Goal: Find specific page/section: Find specific page/section

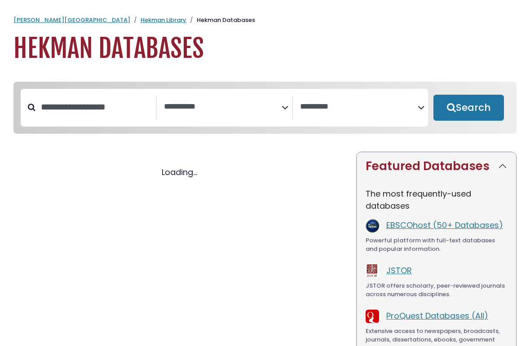
select select "Database Subject Filter"
select select "Database Vendors Filter"
select select "Database Subject Filter"
select select "Database Vendors Filter"
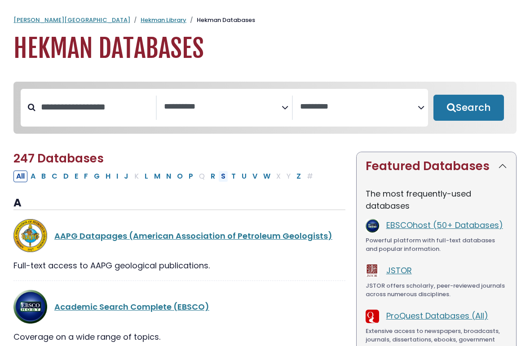
click at [223, 178] on button "S" at bounding box center [223, 177] width 10 height 12
select select "Database Subject Filter"
select select "Database Vendors Filter"
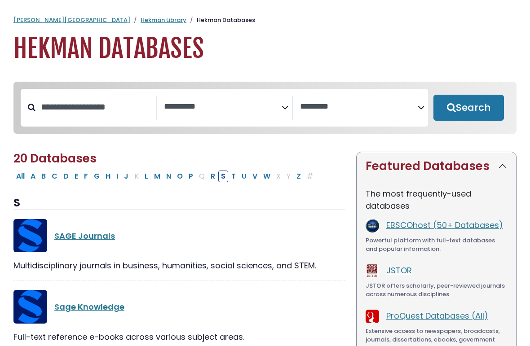
click at [289, 106] on div "**********" at bounding box center [228, 108] width 128 height 24
click at [286, 108] on icon "Search filters" at bounding box center [285, 106] width 7 height 13
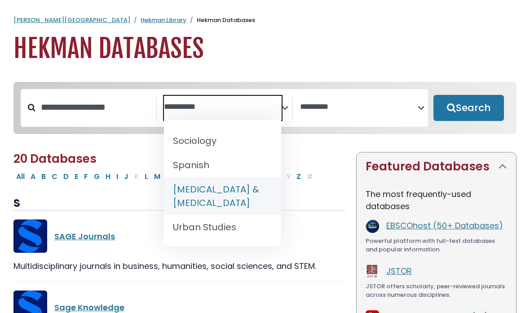
scroll to position [974, 0]
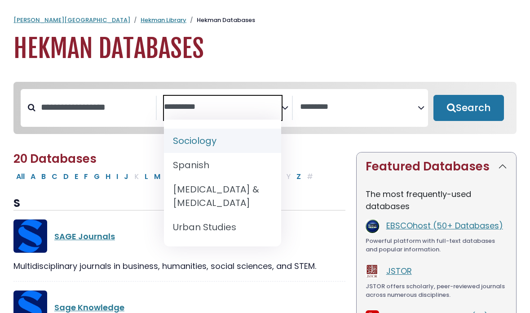
select select "*****"
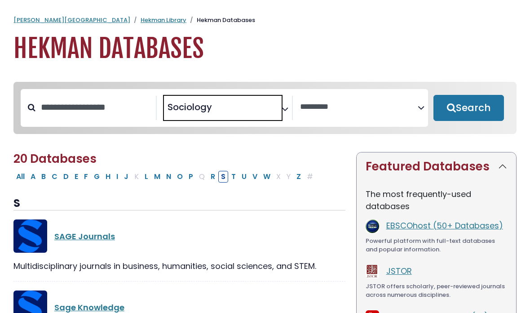
click at [448, 102] on button "Search" at bounding box center [469, 108] width 71 height 26
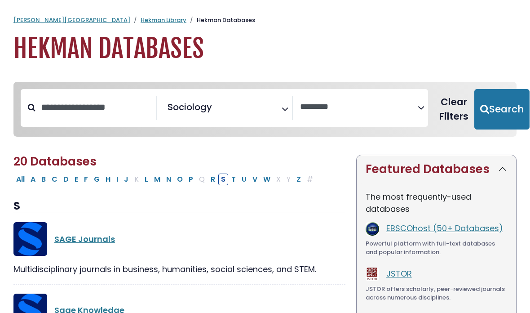
select select "Database Vendors Filter"
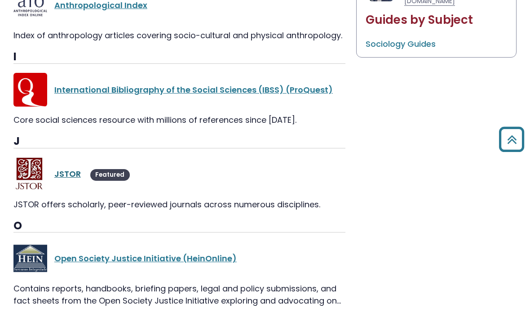
scroll to position [532, 0]
click at [68, 170] on link "JSTOR" at bounding box center [67, 173] width 27 height 11
